Goal: Navigation & Orientation: Find specific page/section

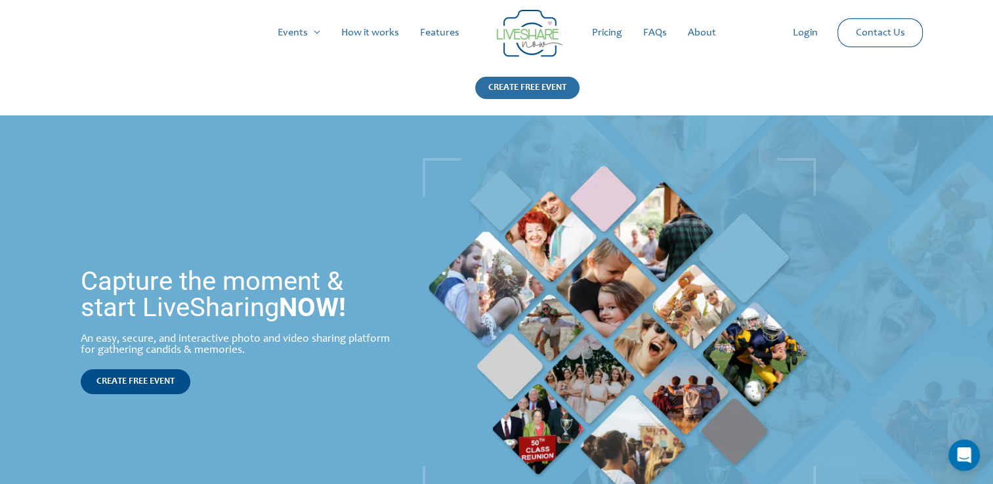
click at [528, 89] on div "CREATE FREE EVENT" at bounding box center [527, 88] width 104 height 22
click at [373, 33] on link "How it works" at bounding box center [370, 33] width 79 height 42
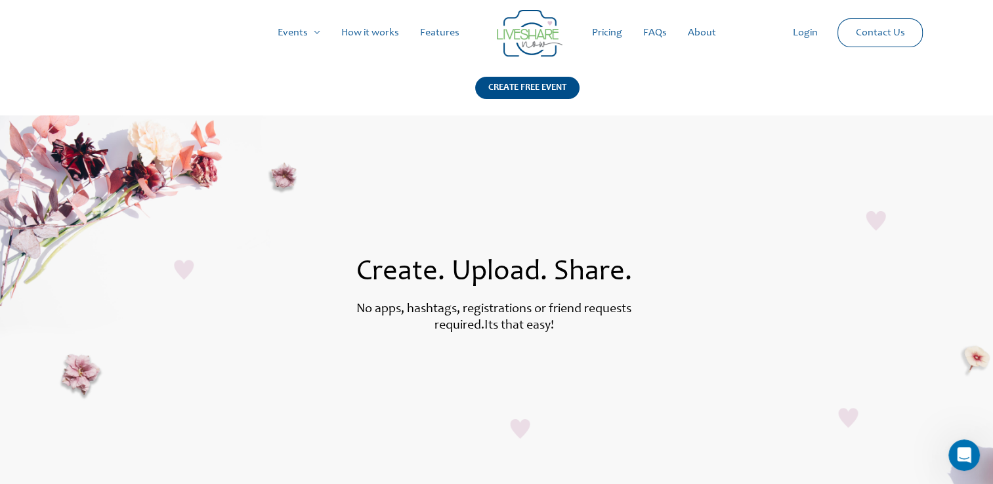
click at [803, 36] on link "Login" at bounding box center [805, 33] width 46 height 42
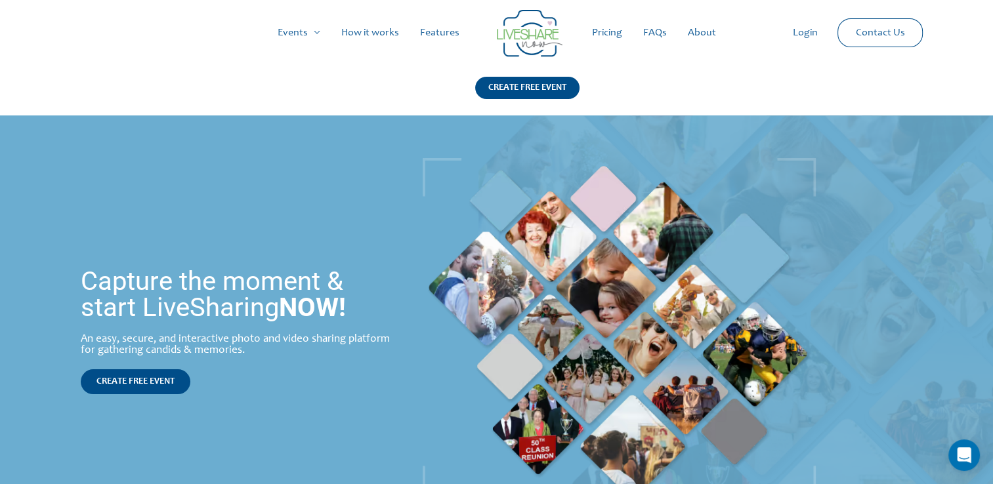
click at [650, 35] on link "FAQs" at bounding box center [655, 33] width 45 height 42
click at [803, 33] on link "Login" at bounding box center [805, 33] width 46 height 42
click at [806, 34] on link "Login" at bounding box center [805, 33] width 46 height 42
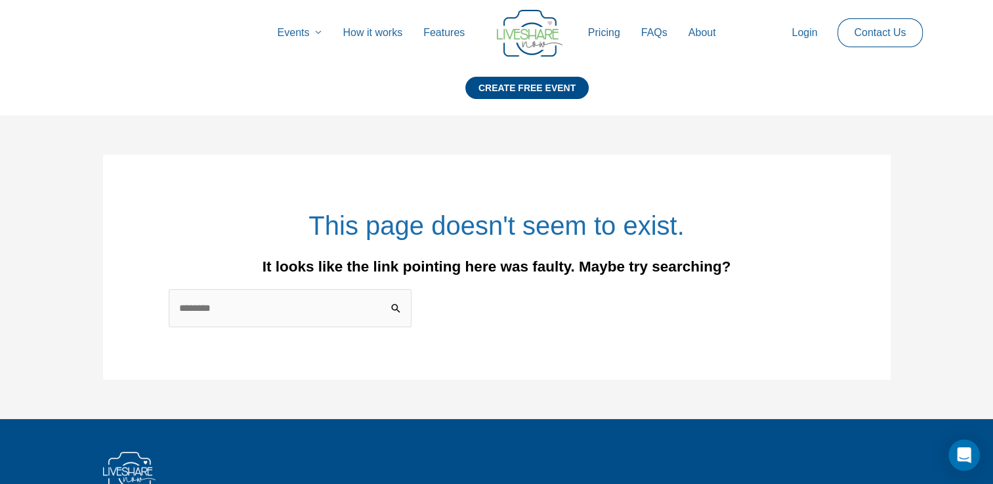
click at [657, 26] on link "FAQs" at bounding box center [654, 33] width 47 height 42
